Goal: Transaction & Acquisition: Purchase product/service

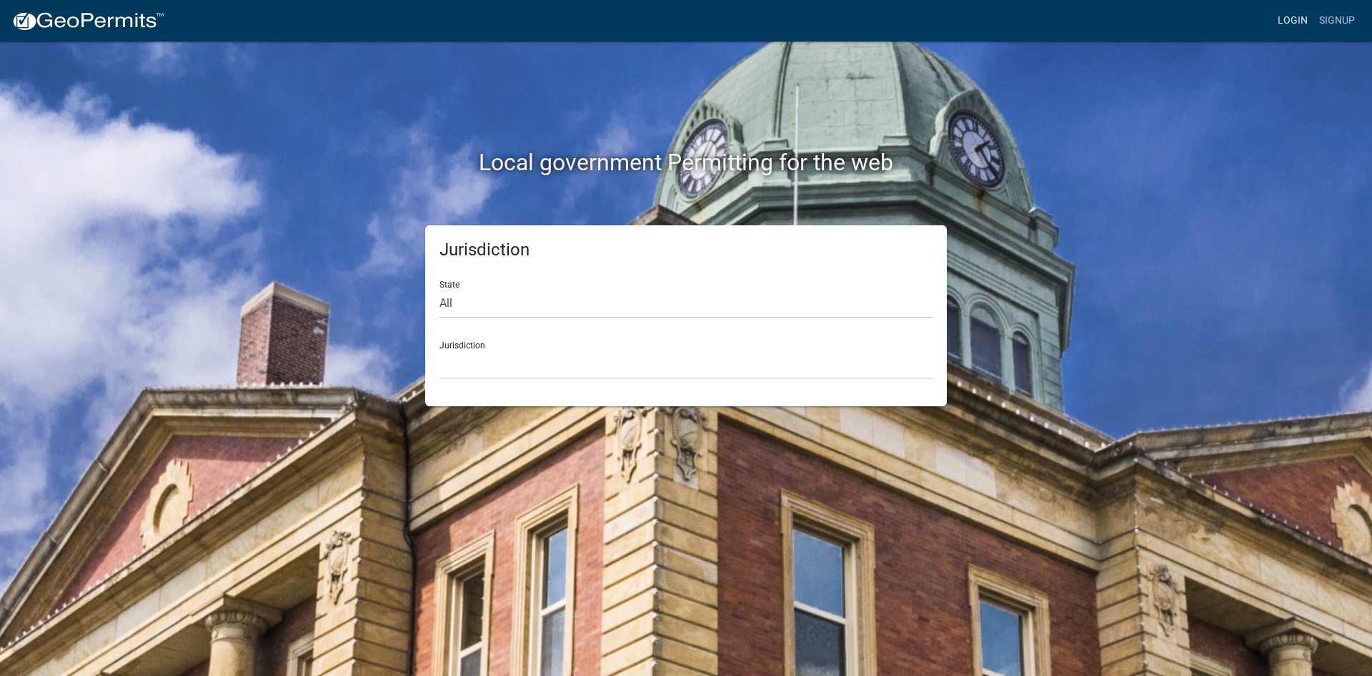
click at [1292, 17] on link "Login" at bounding box center [1292, 20] width 41 height 27
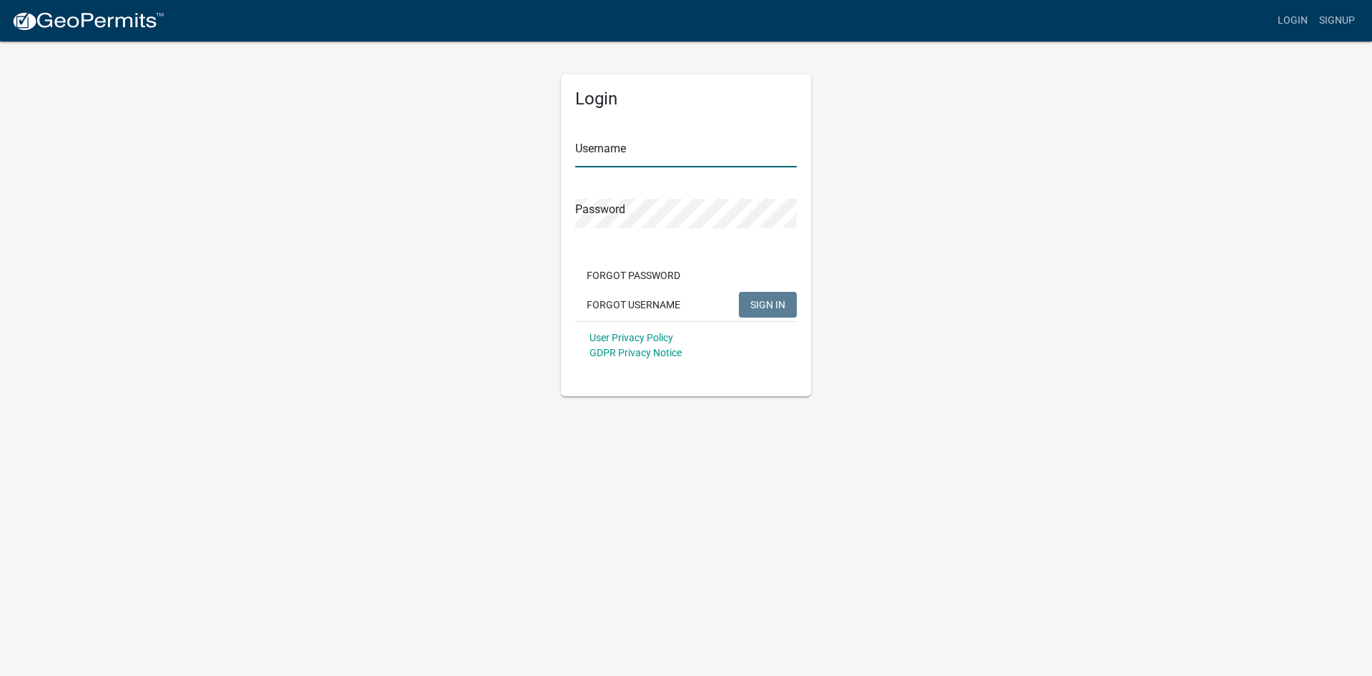
type input "ChrisFortsch"
click at [763, 306] on span "SIGN IN" at bounding box center [768, 303] width 35 height 11
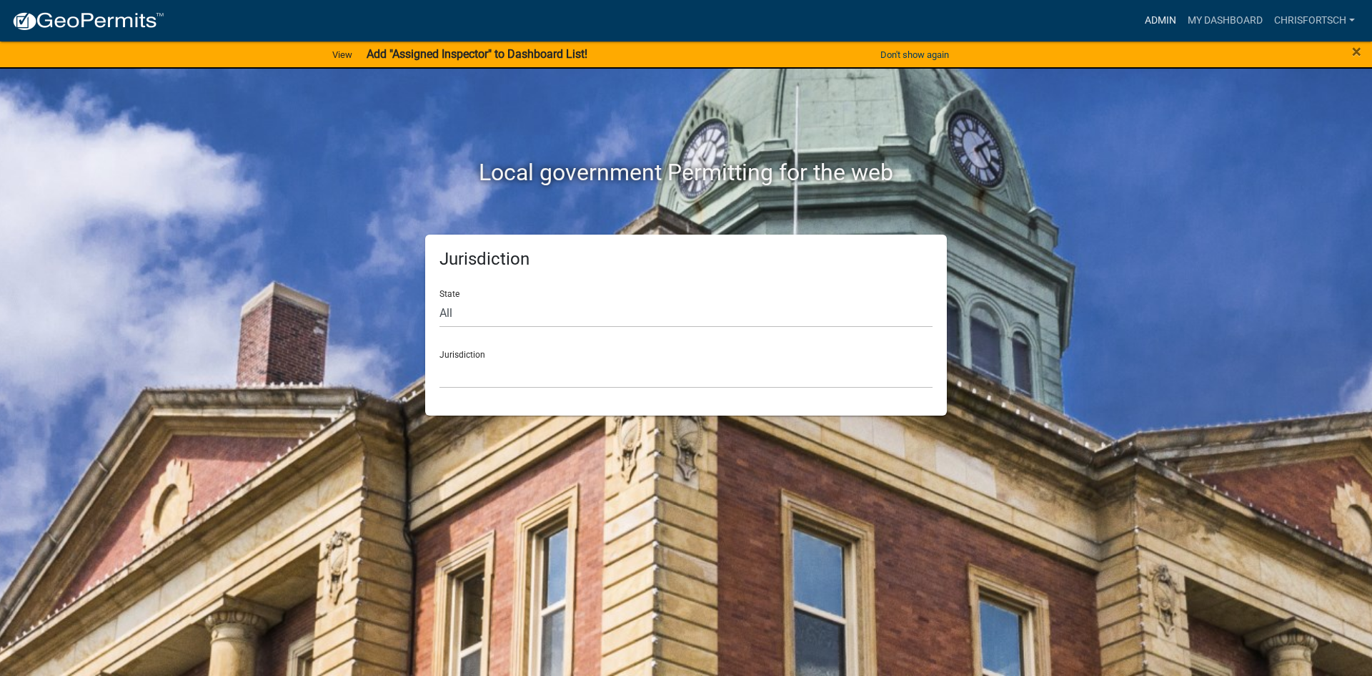
click at [1172, 21] on link "Admin" at bounding box center [1160, 20] width 43 height 27
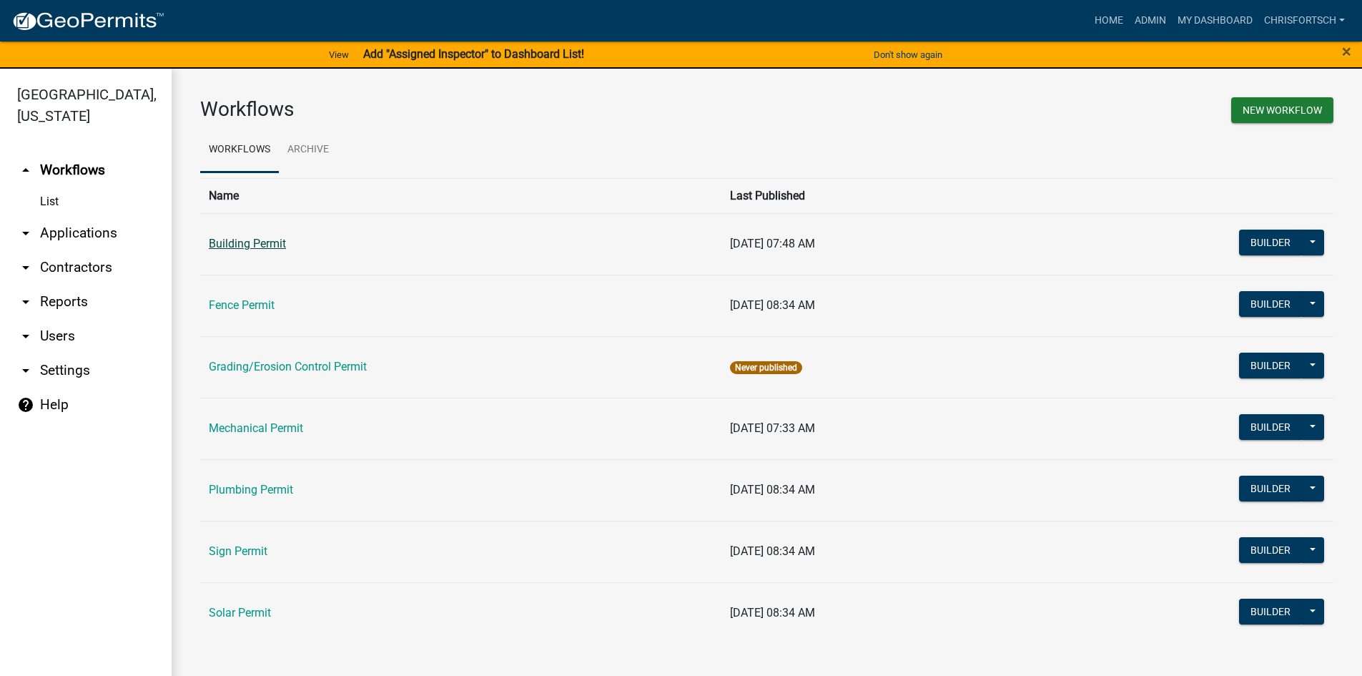
click at [249, 242] on link "Building Permit" at bounding box center [247, 244] width 77 height 14
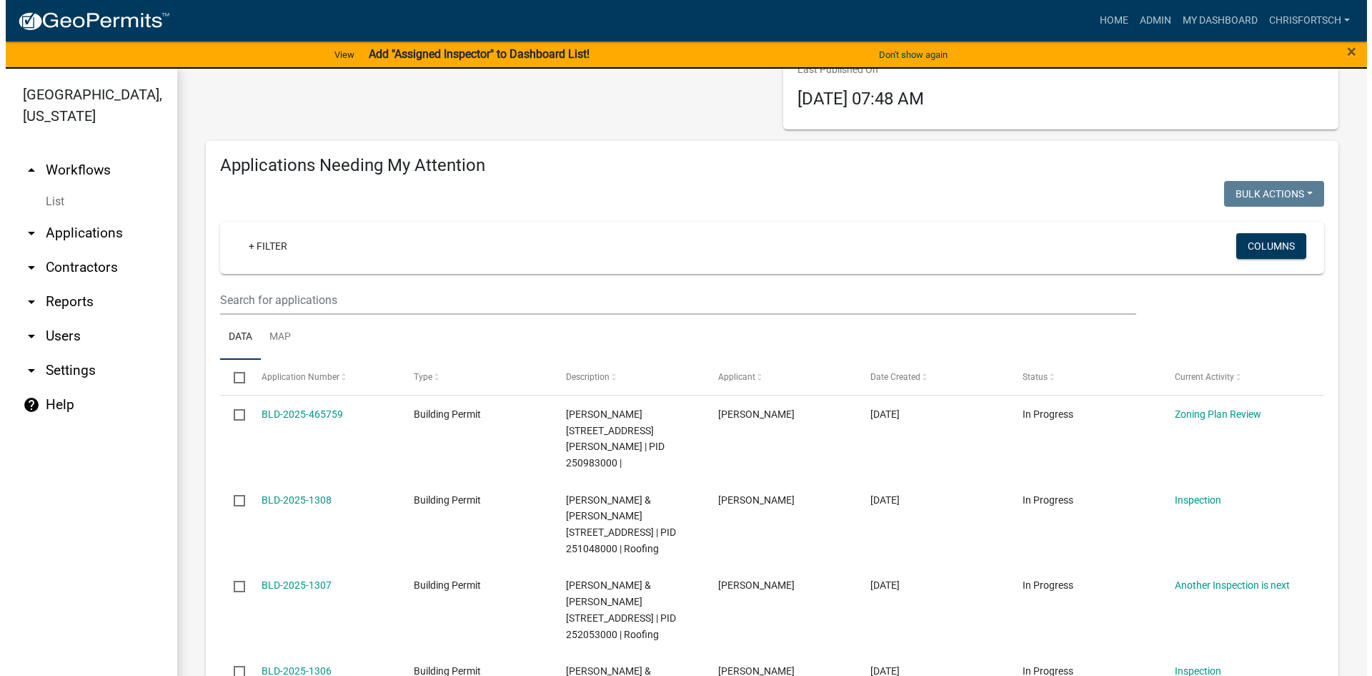
scroll to position [101, 0]
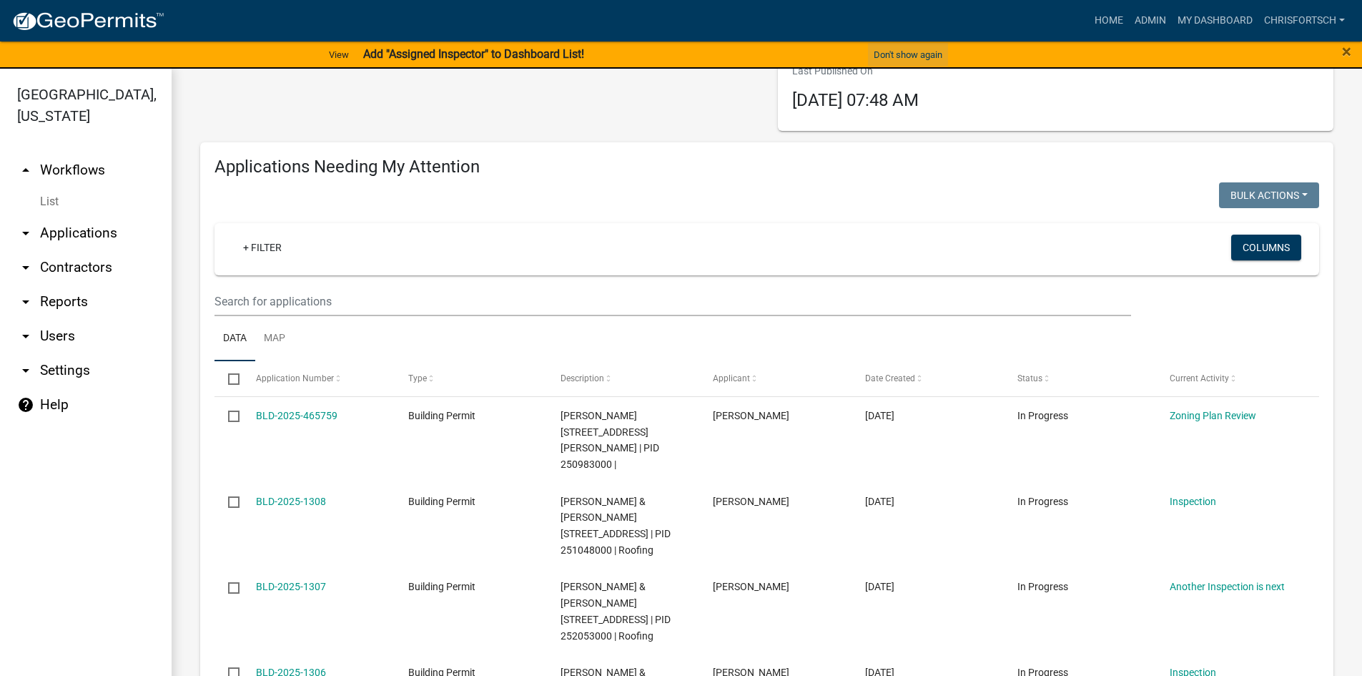
click at [907, 49] on button "Don't show again" at bounding box center [908, 55] width 80 height 24
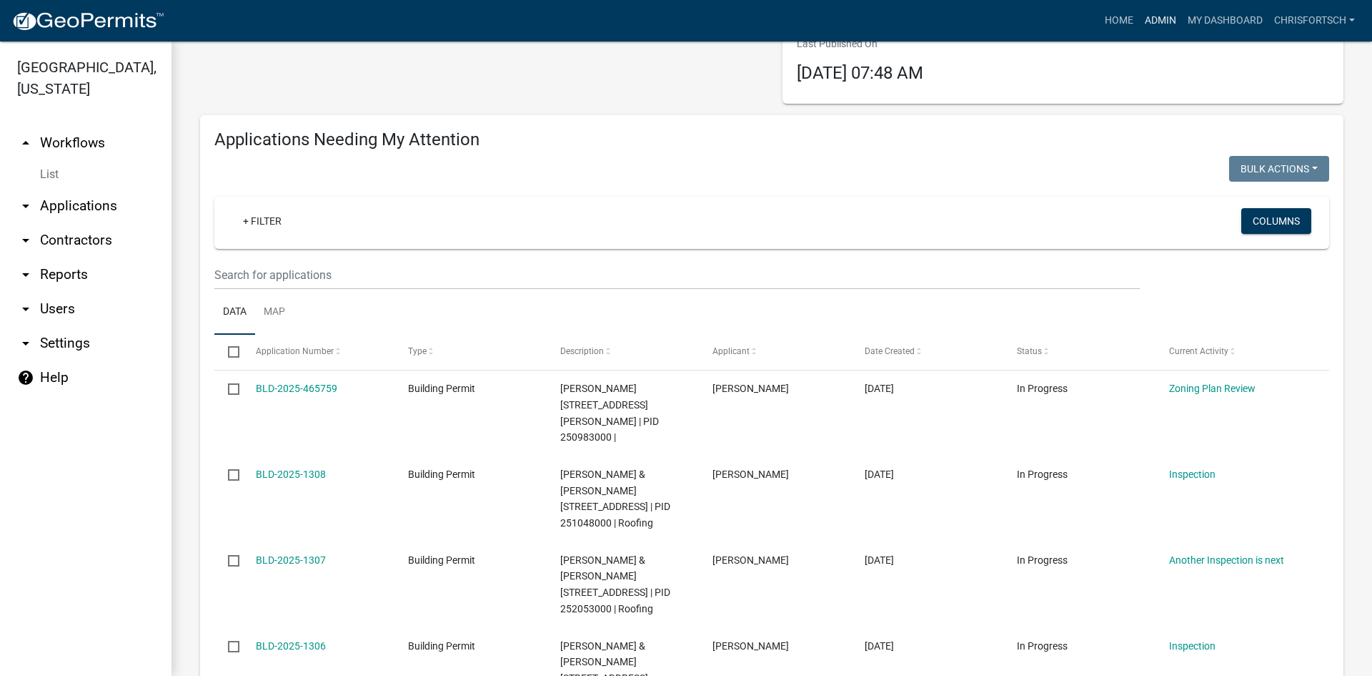
click at [1161, 21] on link "Admin" at bounding box center [1160, 20] width 43 height 27
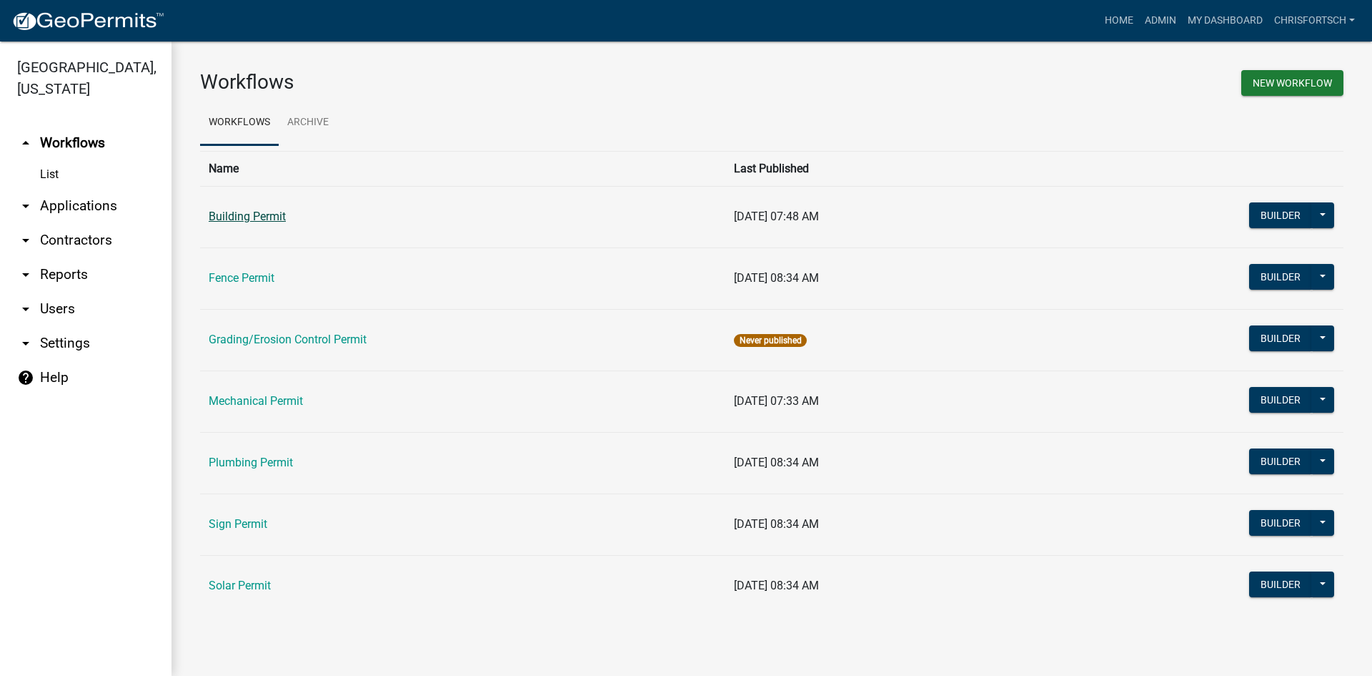
click at [241, 217] on link "Building Permit" at bounding box center [247, 216] width 77 height 14
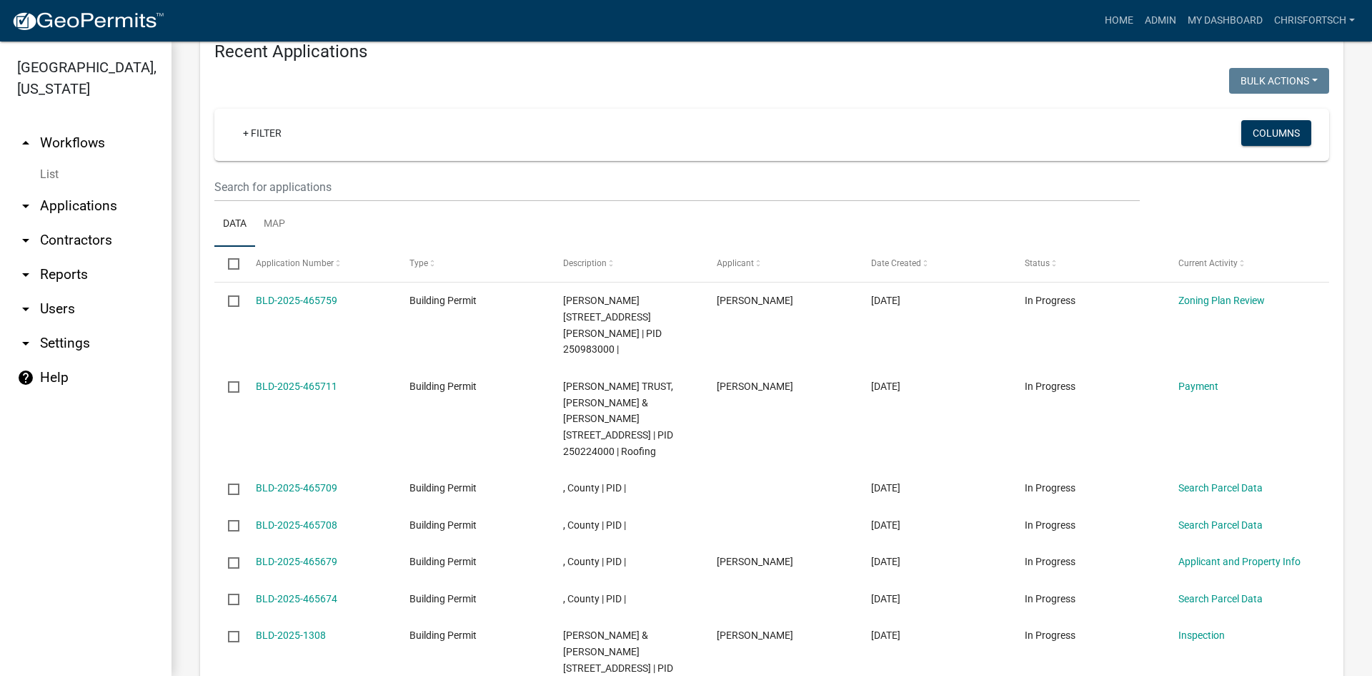
scroll to position [1501, 0]
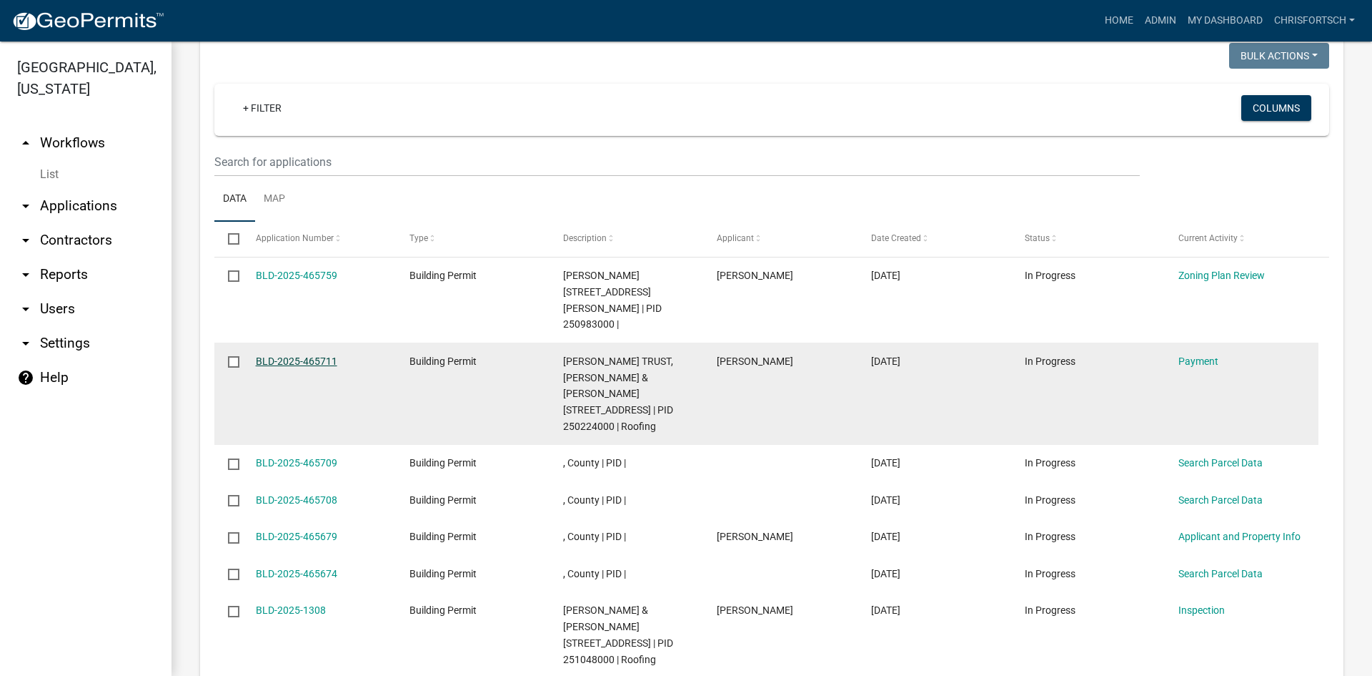
click at [285, 355] on link "BLD-2025-465711" at bounding box center [296, 360] width 81 height 11
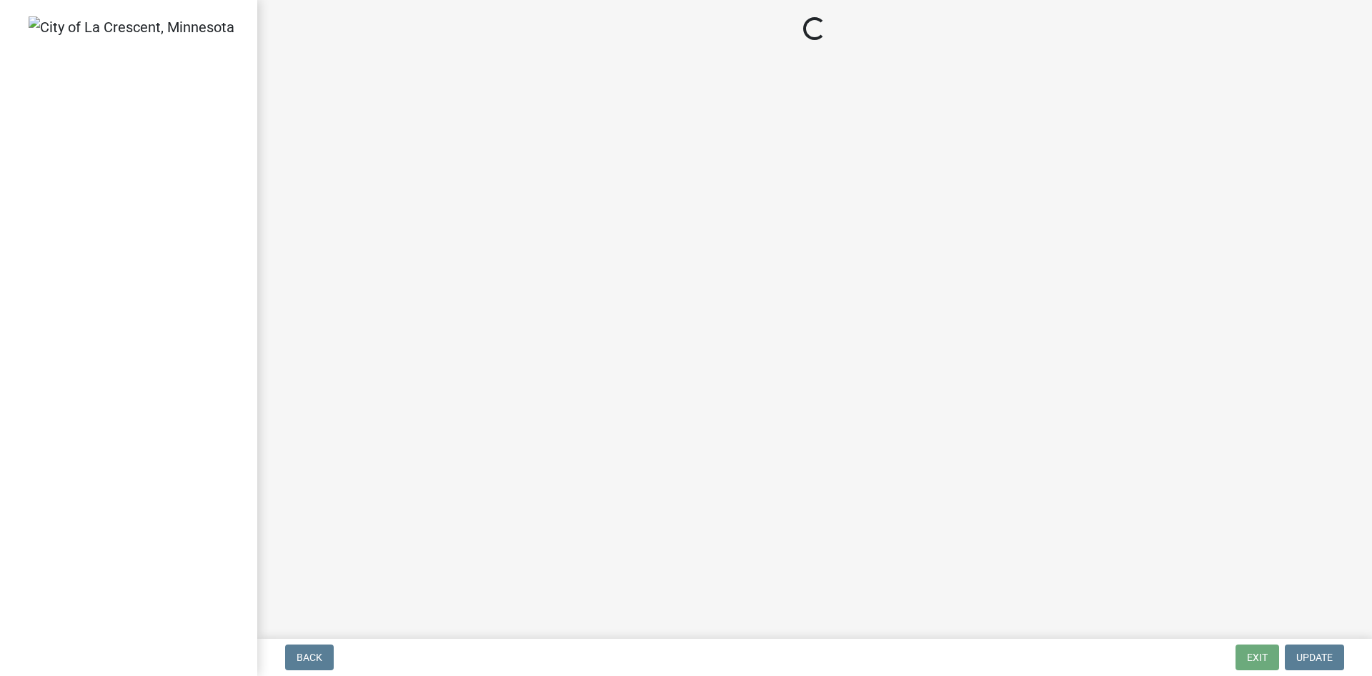
select select "3: 3"
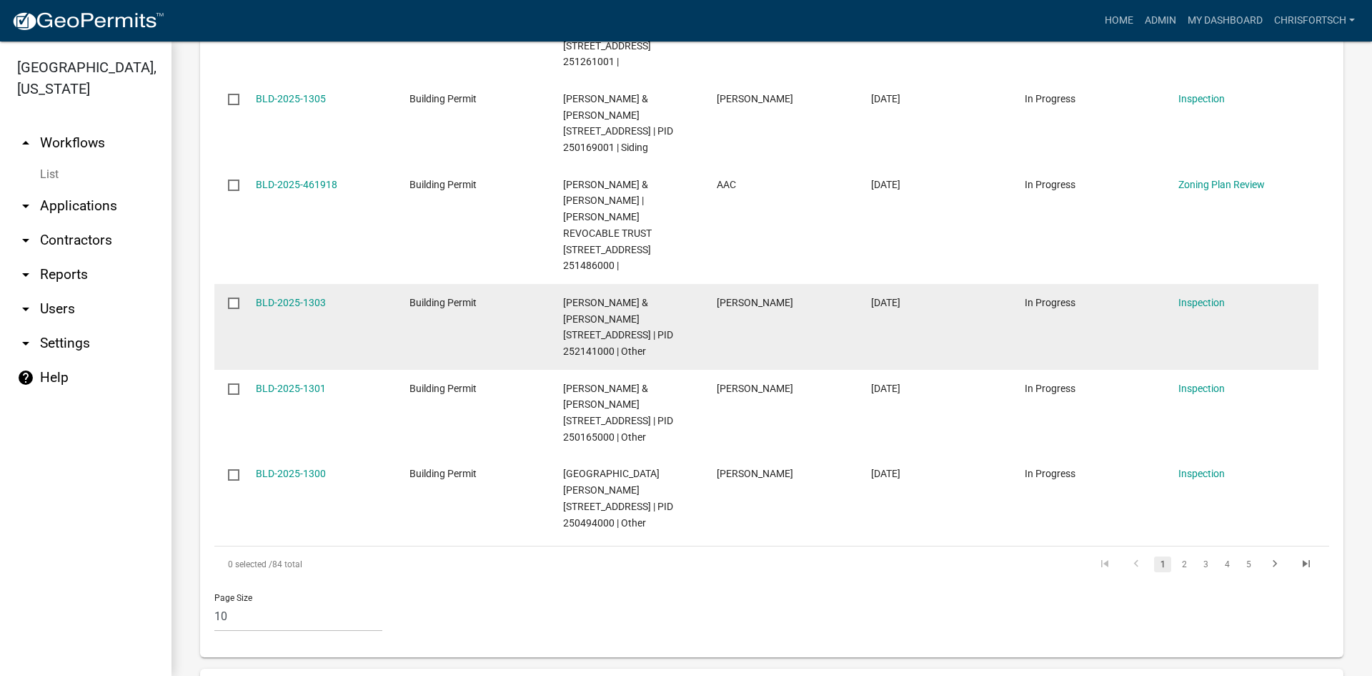
scroll to position [858, 0]
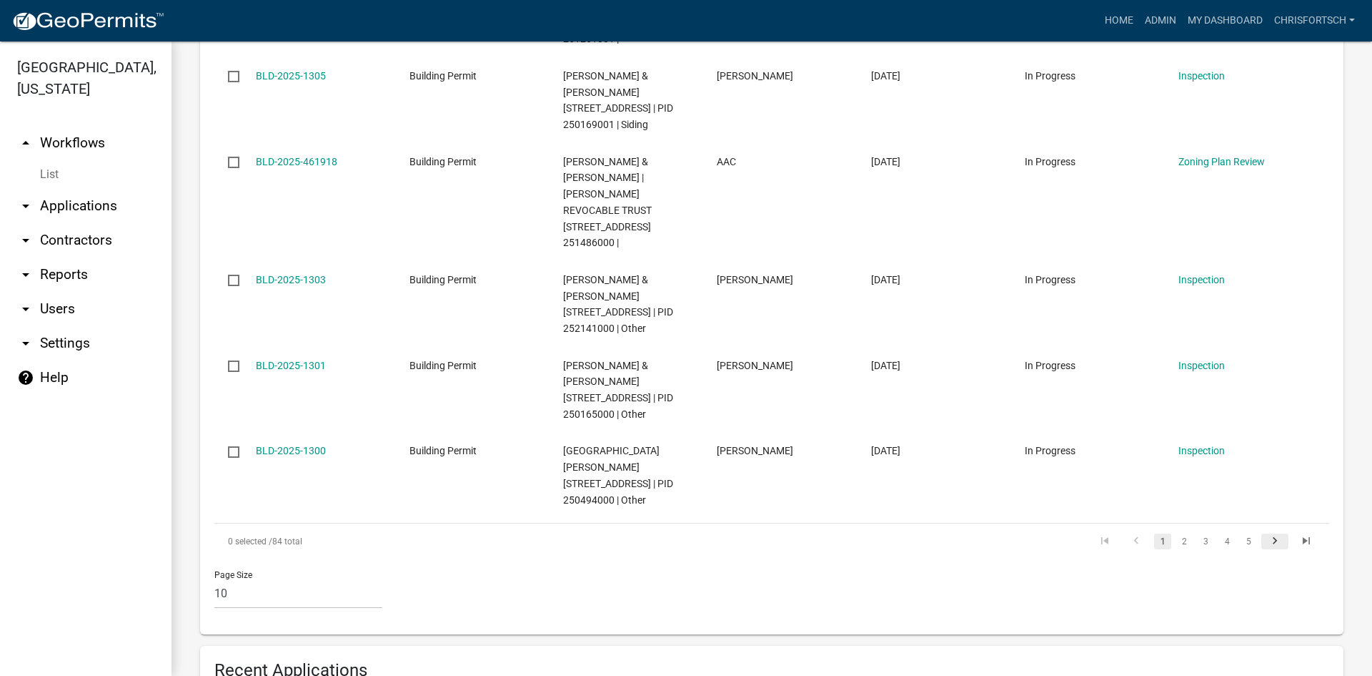
click at [1266, 534] on icon "go to next page" at bounding box center [1275, 542] width 19 height 17
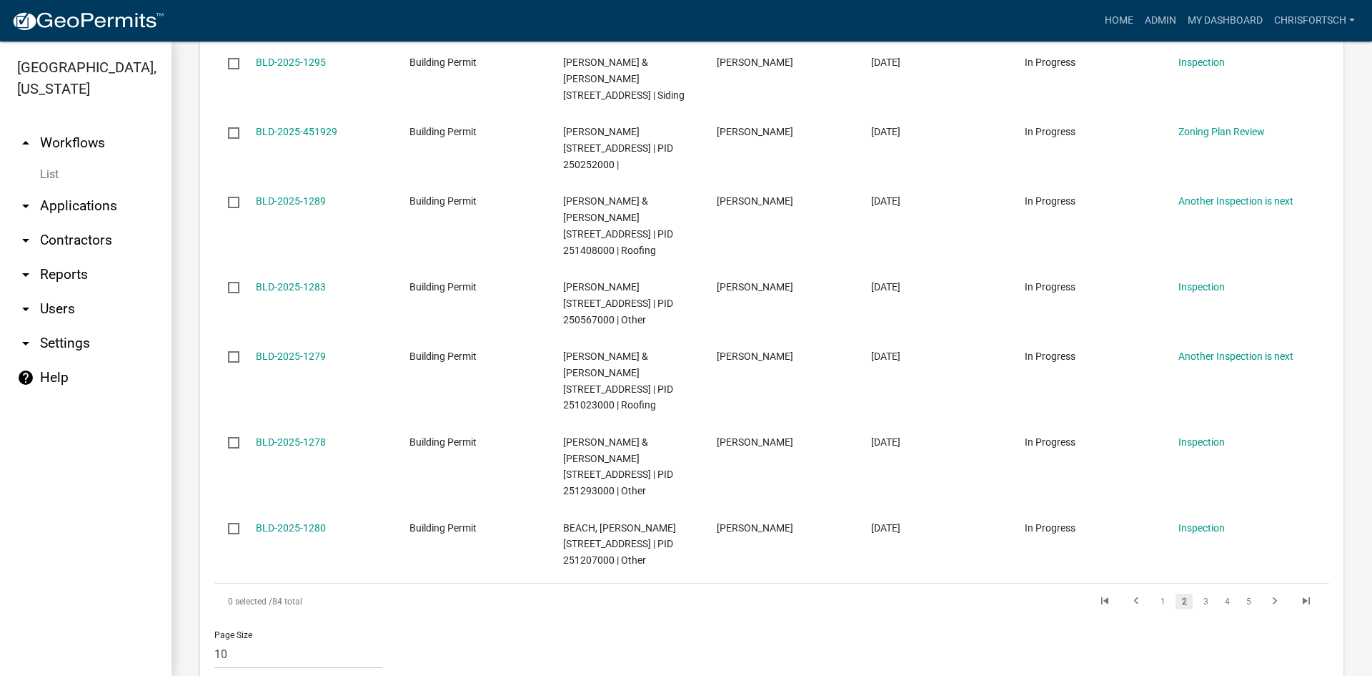
scroll to position [572, 0]
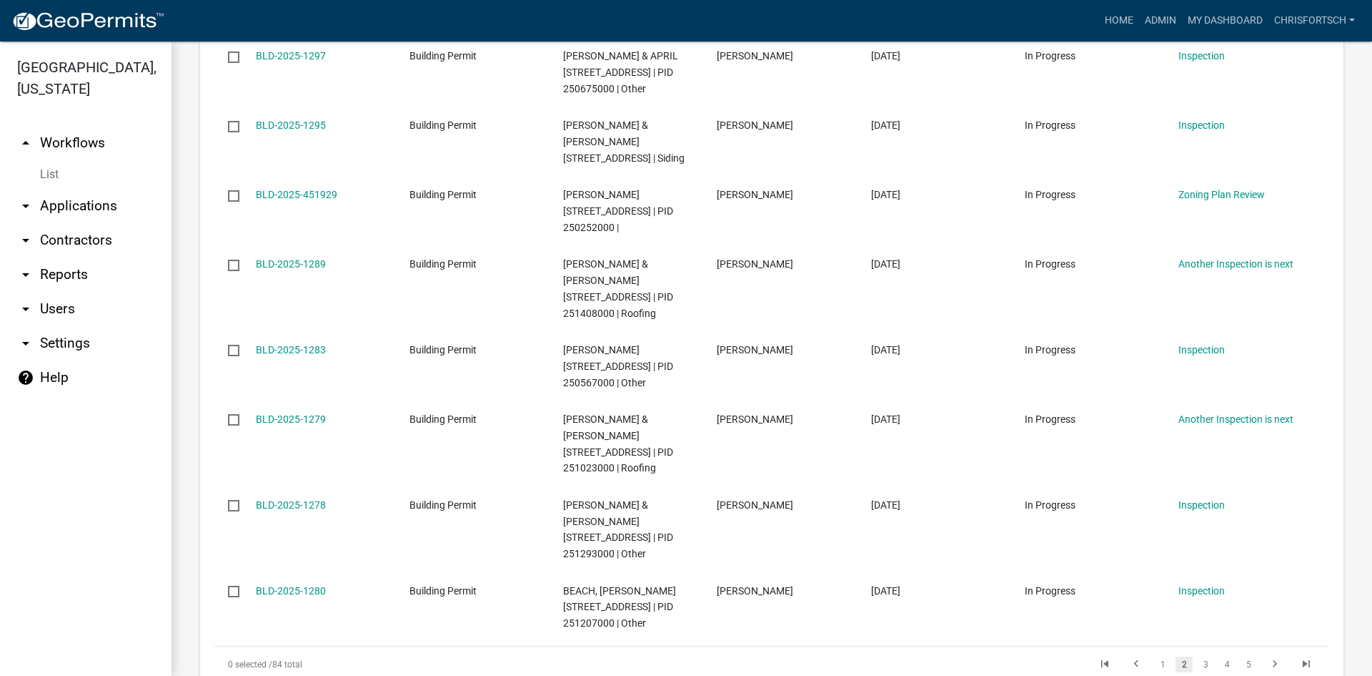
click at [32, 207] on icon "arrow_drop_down" at bounding box center [25, 205] width 17 height 17
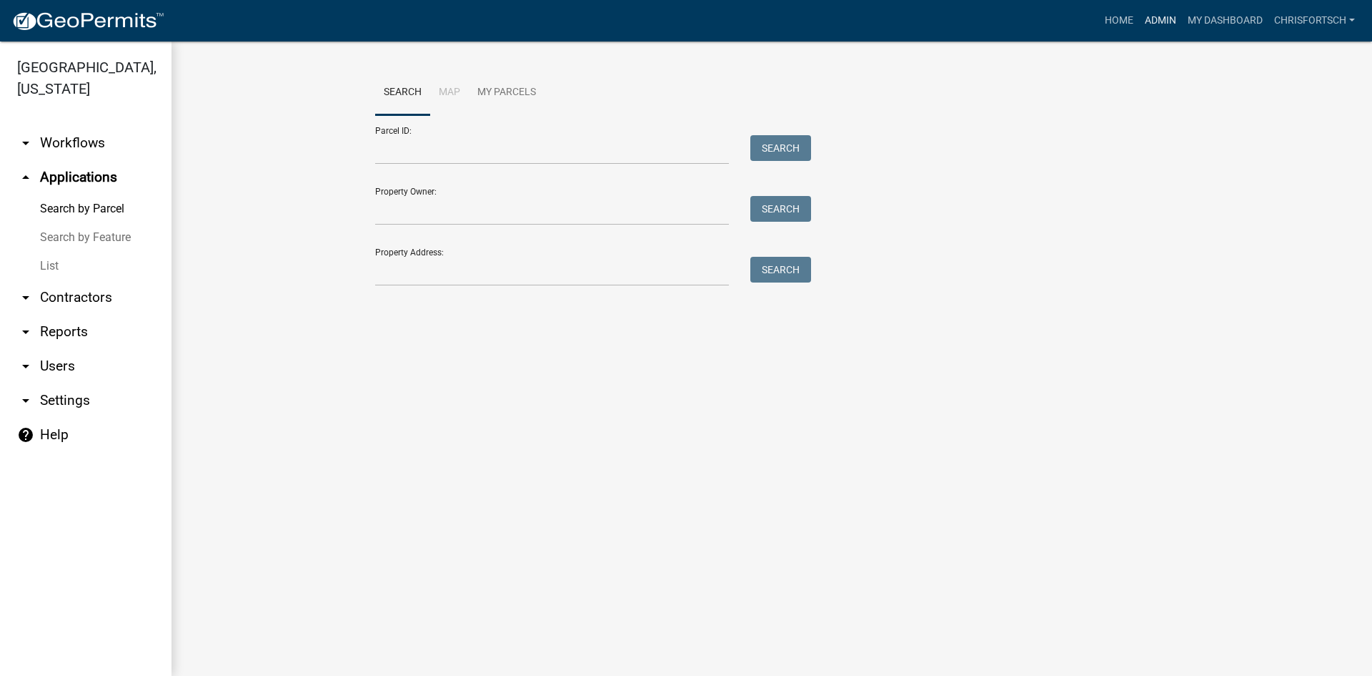
click at [1164, 15] on link "Admin" at bounding box center [1160, 20] width 43 height 27
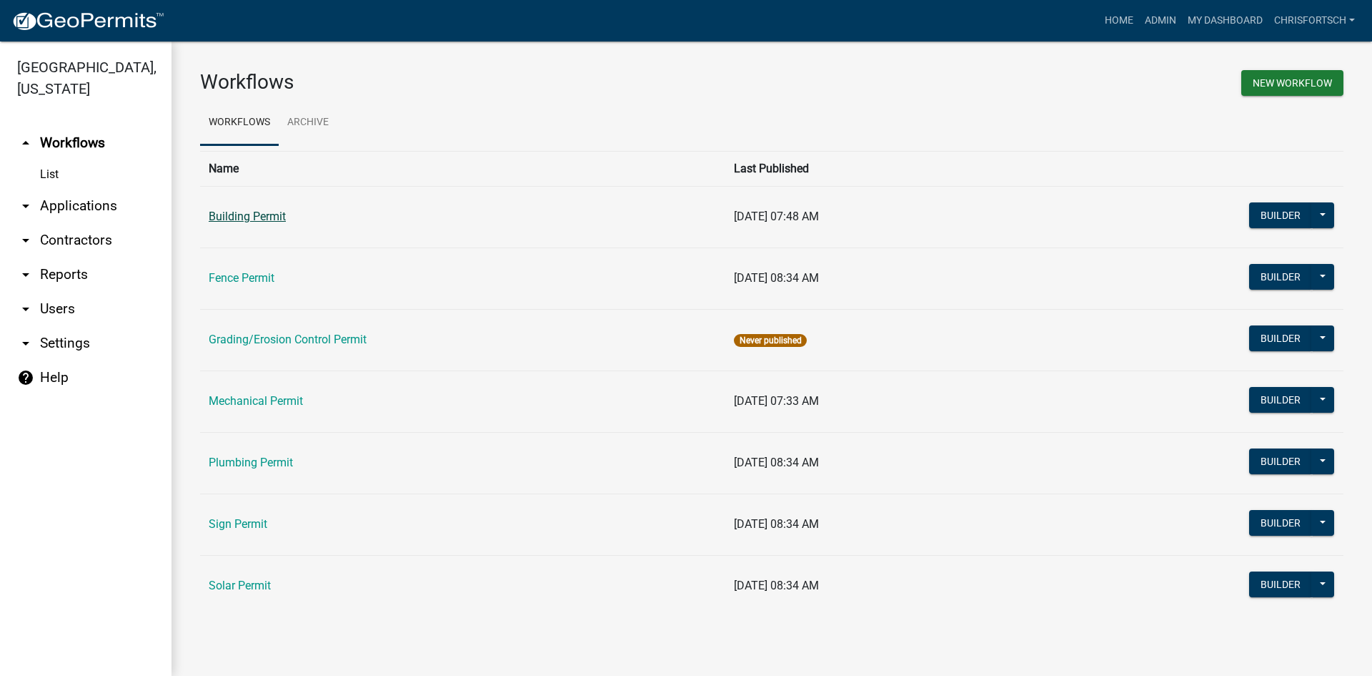
click at [247, 217] on link "Building Permit" at bounding box center [247, 216] width 77 height 14
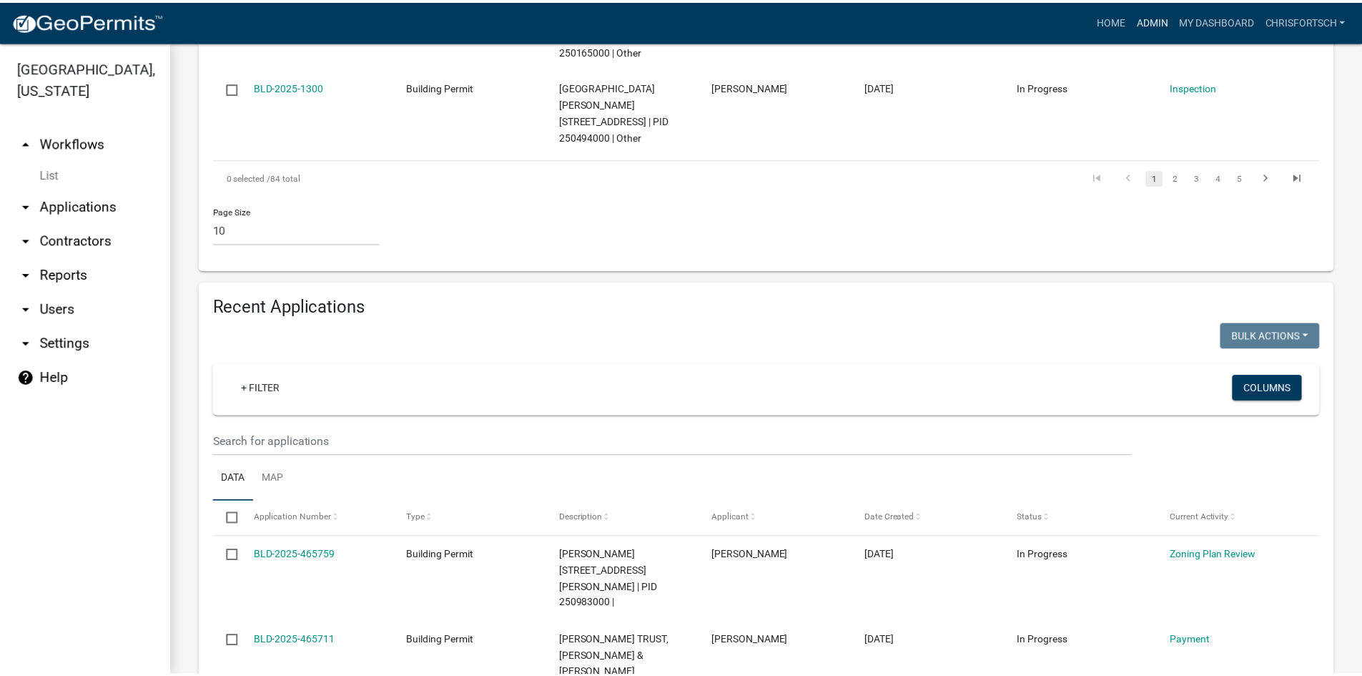
scroll to position [1191, 0]
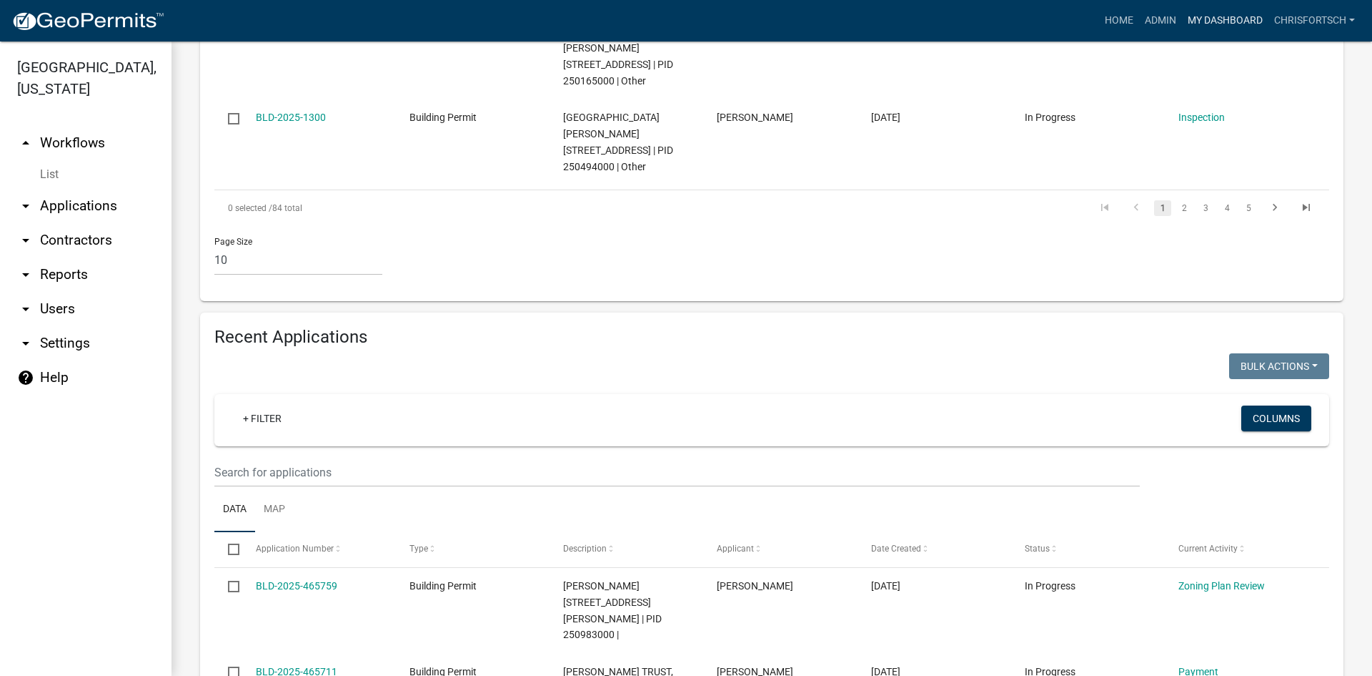
click at [1189, 16] on link "My Dashboard" at bounding box center [1225, 20] width 86 height 27
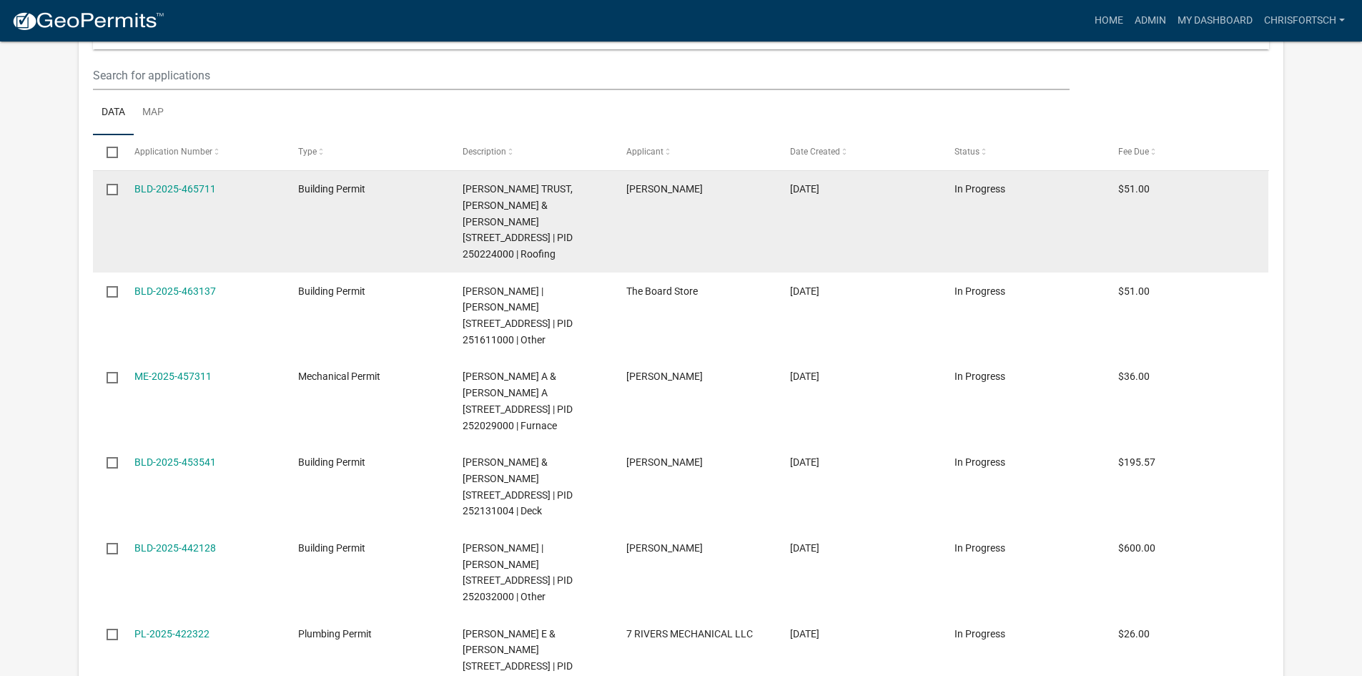
scroll to position [1673, 0]
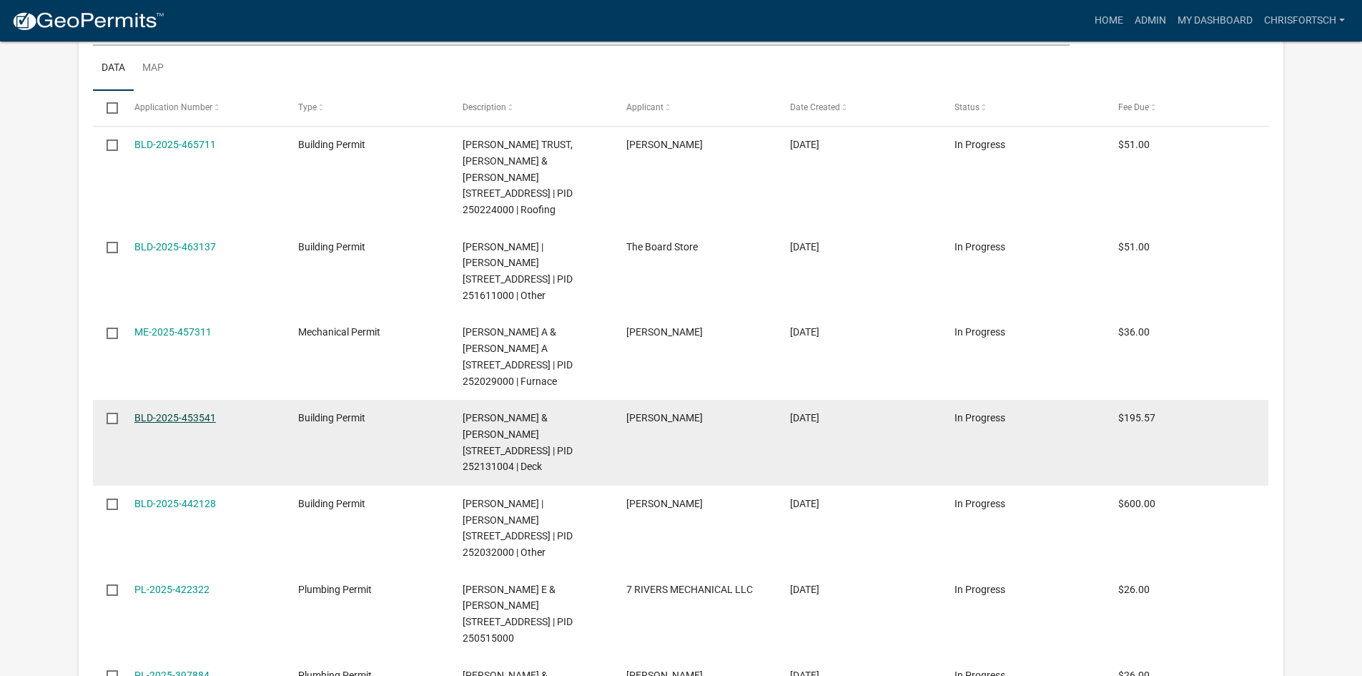
click at [199, 412] on link "BLD-2025-453541" at bounding box center [174, 417] width 81 height 11
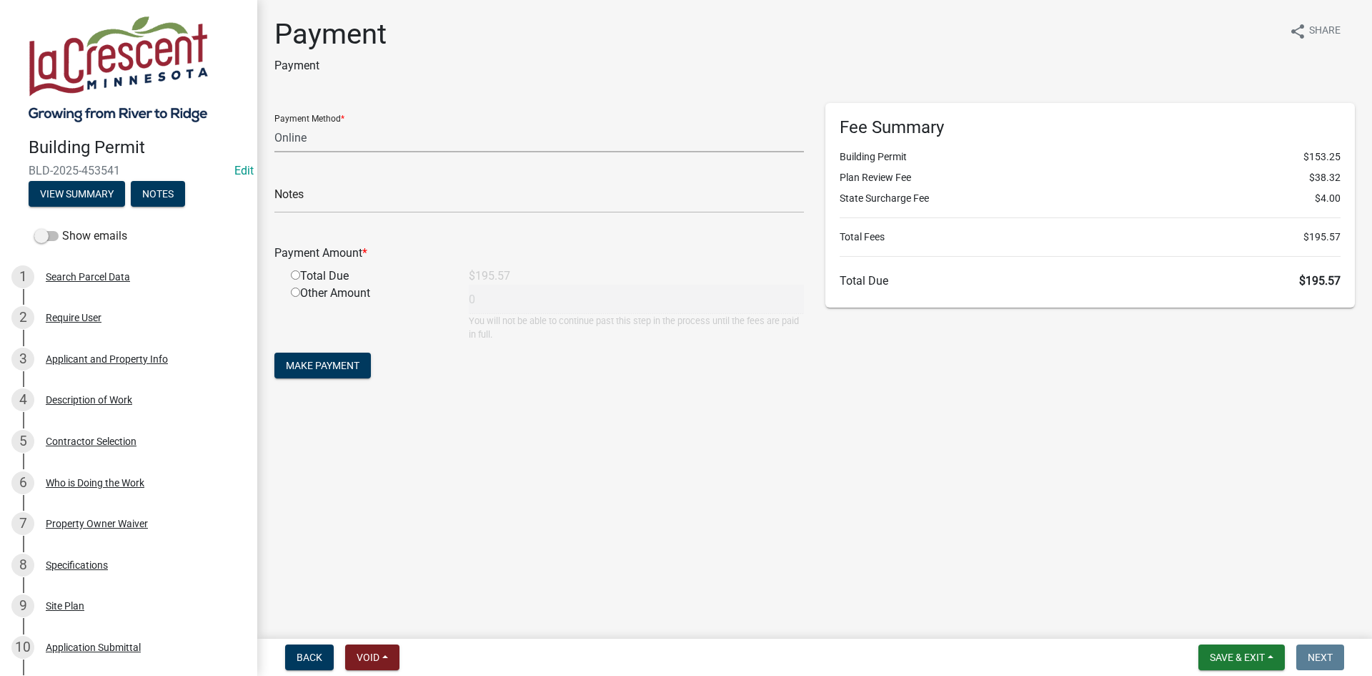
drag, startPoint x: 307, startPoint y: 134, endPoint x: 332, endPoint y: 139, distance: 25.4
click at [307, 134] on select "Credit Card POS Check Cash Online" at bounding box center [539, 137] width 530 height 29
select select "1: 0"
click at [274, 123] on select "Credit Card POS Check Cash Online" at bounding box center [539, 137] width 530 height 29
click at [375, 199] on input "text" at bounding box center [539, 198] width 530 height 29
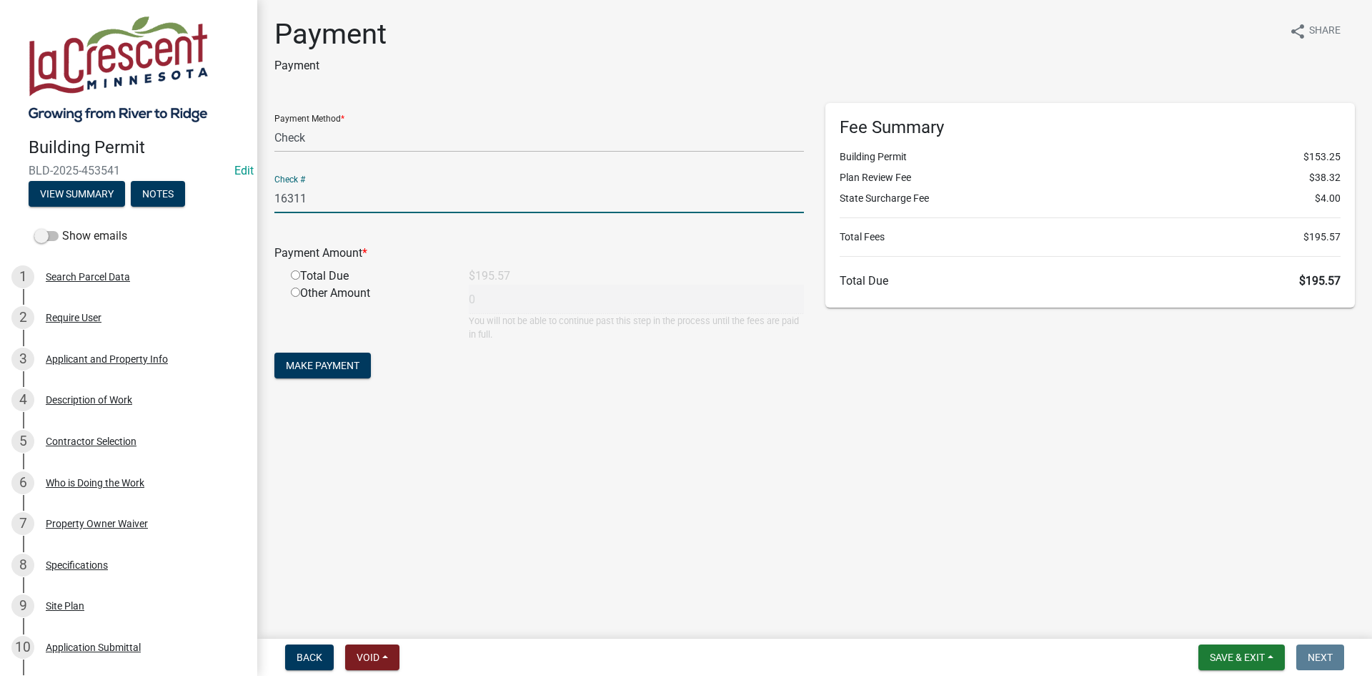
type input "16311"
click at [297, 272] on input "radio" at bounding box center [295, 274] width 9 height 9
radio input "true"
type input "195.57"
click at [348, 362] on span "Make Payment" at bounding box center [323, 365] width 74 height 11
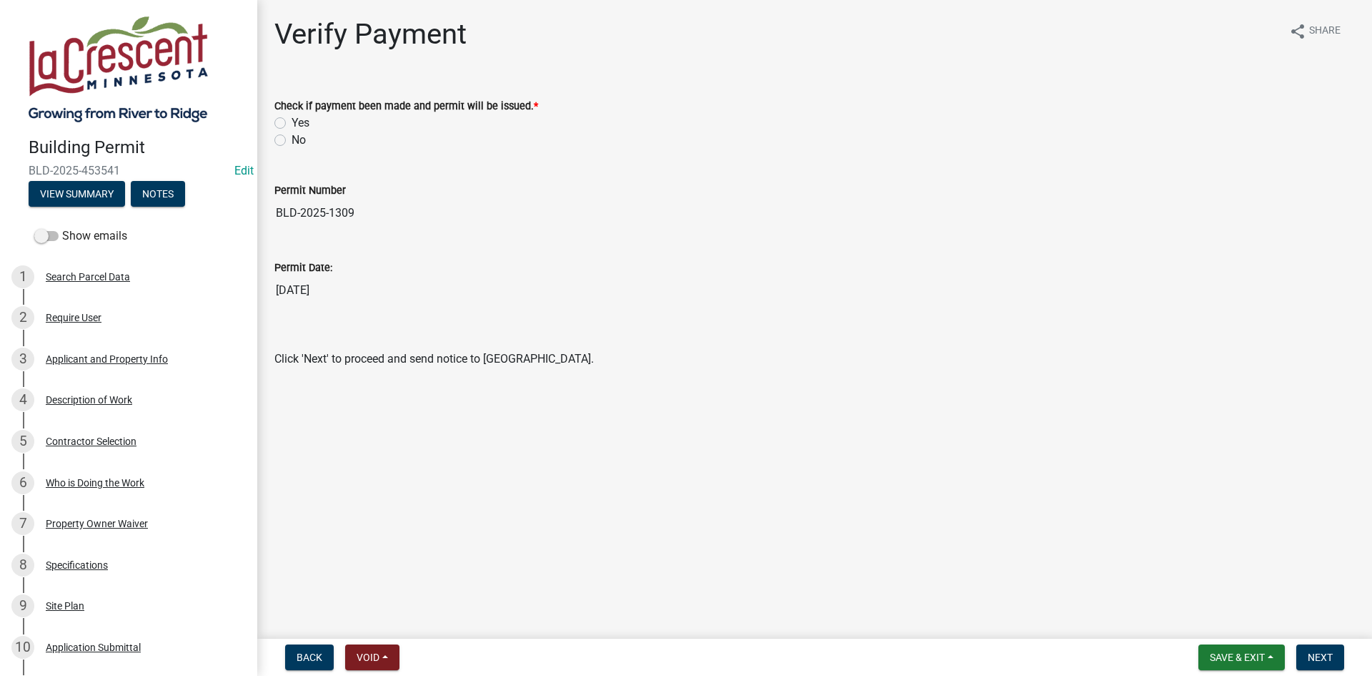
click at [292, 124] on label "Yes" at bounding box center [301, 122] width 18 height 17
click at [292, 124] on input "Yes" at bounding box center [296, 118] width 9 height 9
radio input "true"
click at [1310, 656] on span "Next" at bounding box center [1320, 656] width 25 height 11
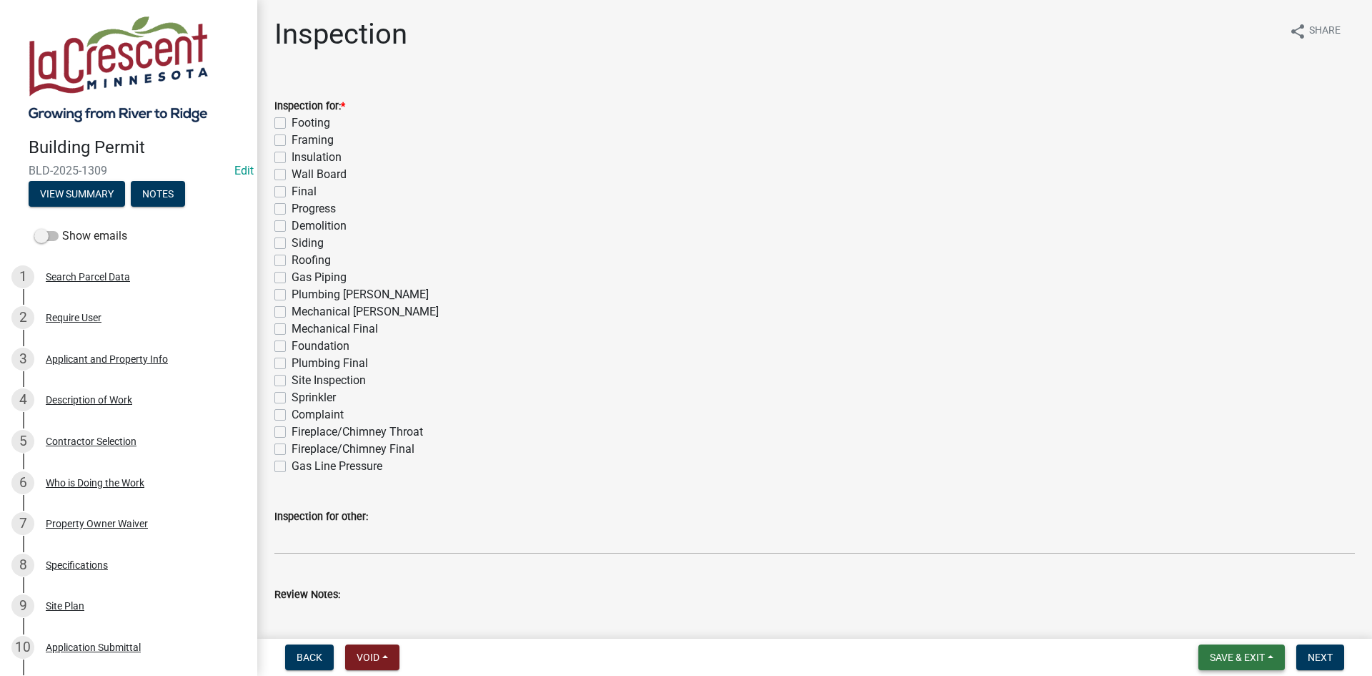
click at [1237, 659] on span "Save & Exit" at bounding box center [1237, 656] width 55 height 11
click at [1208, 588] on button "Save" at bounding box center [1228, 585] width 114 height 34
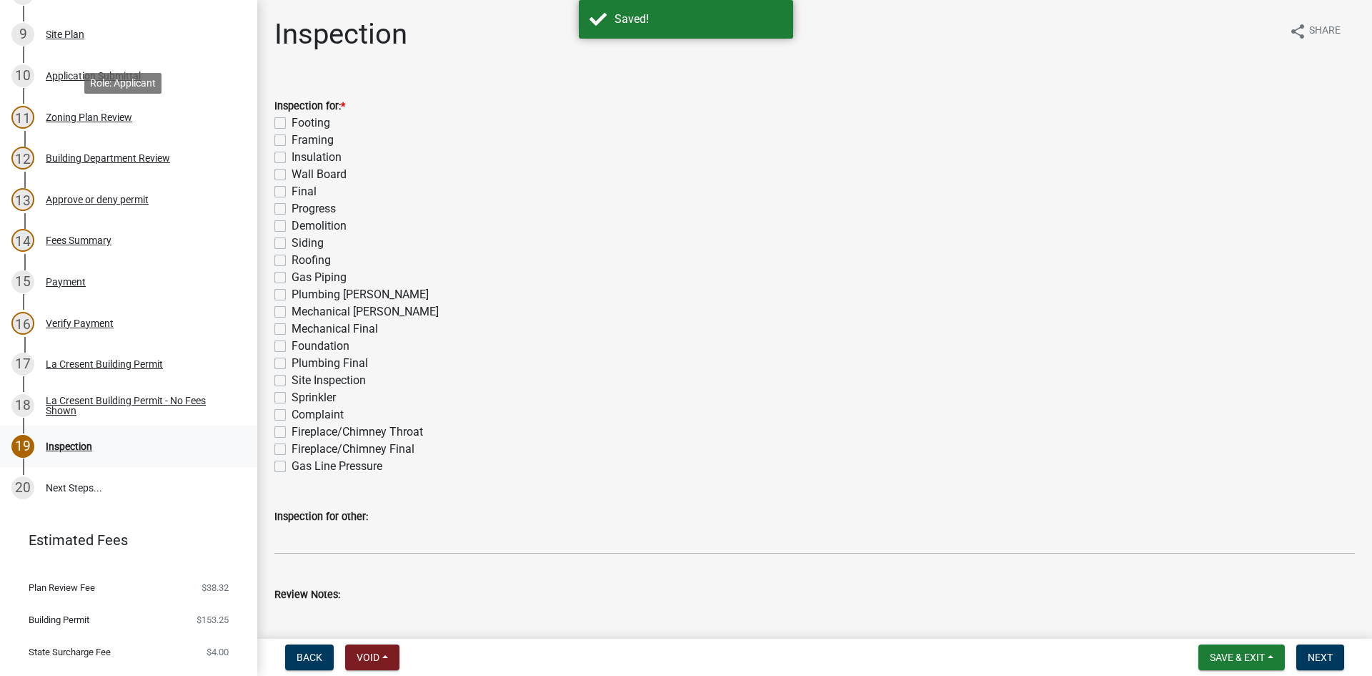
scroll to position [572, 0]
click at [79, 365] on div "La Cresent Building Permit" at bounding box center [104, 363] width 117 height 10
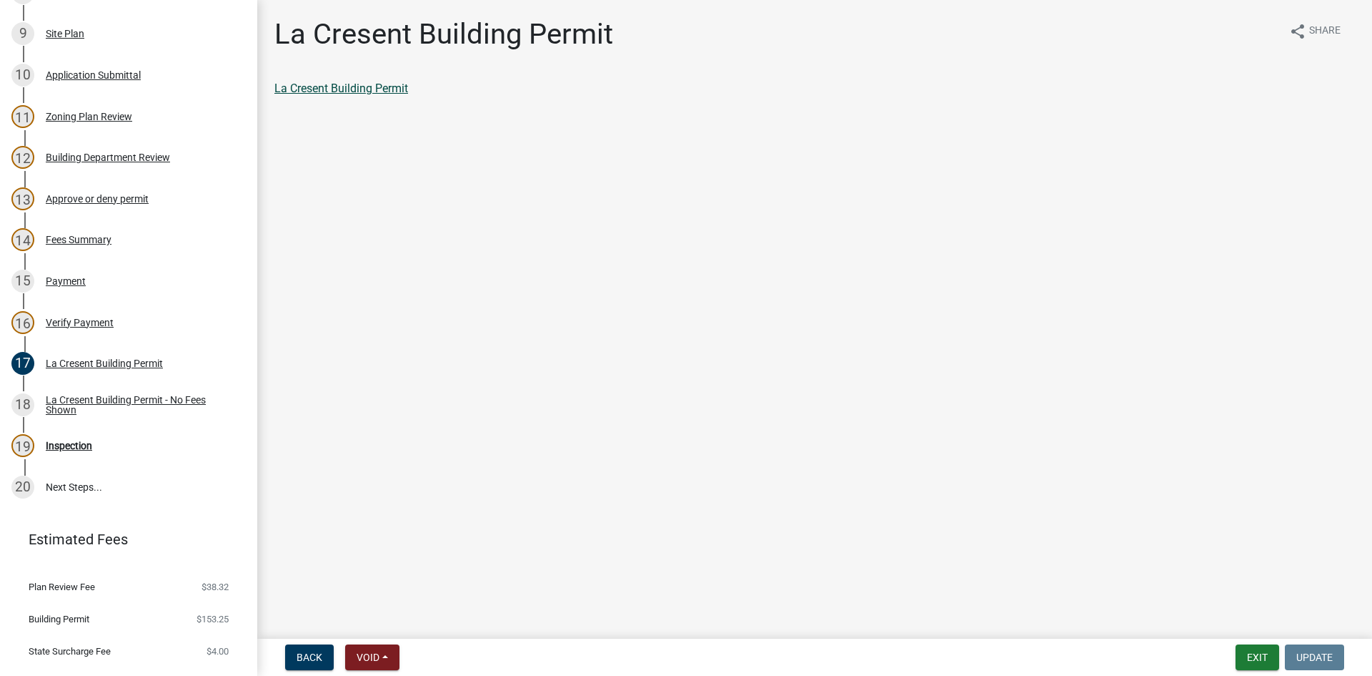
click at [338, 89] on link "La Cresent Building Permit" at bounding box center [341, 88] width 134 height 14
